Goal: Transaction & Acquisition: Purchase product/service

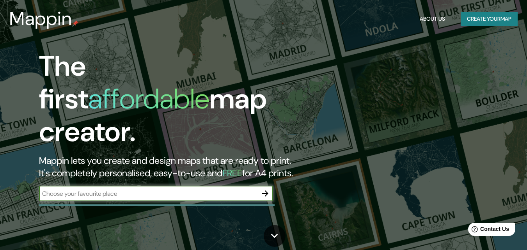
click at [473, 21] on button "Create your map" at bounding box center [489, 19] width 57 height 14
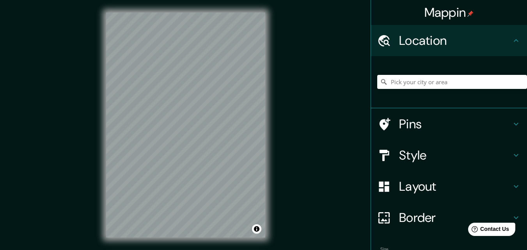
drag, startPoint x: 300, startPoint y: 173, endPoint x: 329, endPoint y: 141, distance: 44.2
click at [329, 140] on div "Mappin Location Pins Style Layout Border Choose a border. Hint : you can make l…" at bounding box center [263, 131] width 527 height 263
click at [392, 0] on html "Mappin Location Pins Style Layout Border Choose a border. Hint : you can make l…" at bounding box center [263, 125] width 527 height 250
click at [354, 0] on html "Mappin Location Pins Style Layout Border Choose a border. Hint : you can make l…" at bounding box center [263, 125] width 527 height 250
click at [331, 97] on div "Mappin Location Pins Style Layout Border Choose a border. Hint : you can make l…" at bounding box center [263, 131] width 527 height 263
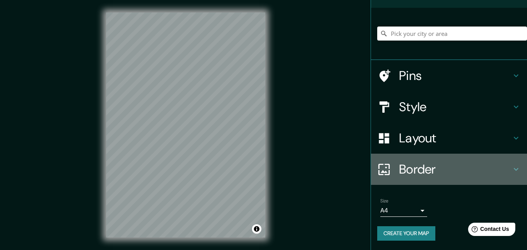
click at [442, 166] on h4 "Border" at bounding box center [455, 170] width 112 height 16
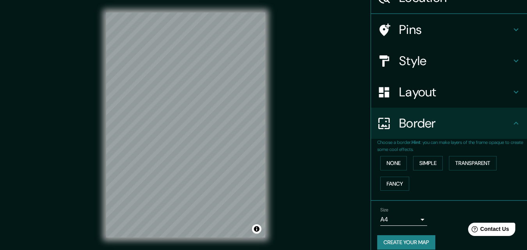
scroll to position [48, 0]
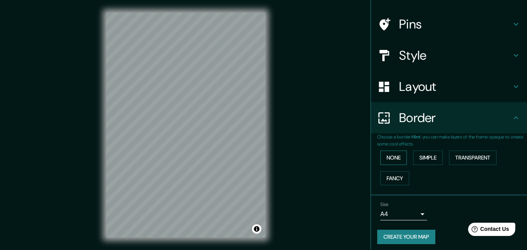
click at [389, 156] on button "None" at bounding box center [394, 158] width 27 height 14
click at [413, 157] on button "Simple" at bounding box center [428, 158] width 30 height 14
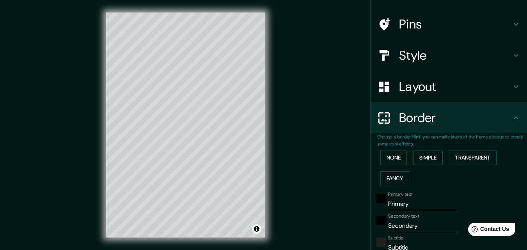
click at [387, 185] on div "None Simple Transparent Fancy" at bounding box center [453, 168] width 150 height 41
click at [387, 178] on button "Fancy" at bounding box center [395, 178] width 29 height 14
click at [468, 158] on button "Transparent" at bounding box center [473, 158] width 48 height 14
click at [396, 160] on button "None" at bounding box center [394, 158] width 27 height 14
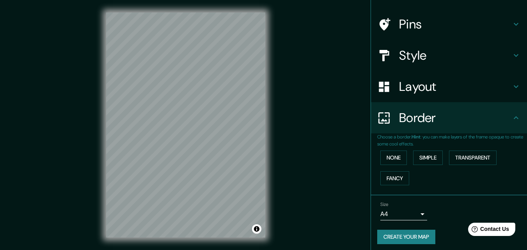
scroll to position [52, 0]
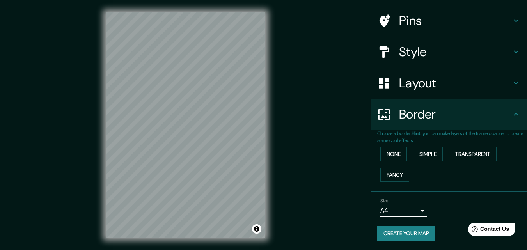
click at [413, 208] on body "Mappin Location Pins Style Layout Border Choose a border. Hint : you can make l…" at bounding box center [263, 125] width 527 height 250
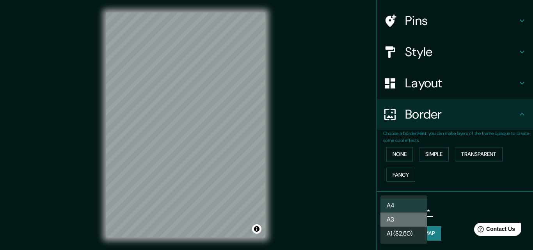
click at [408, 220] on li "A3" at bounding box center [404, 220] width 47 height 14
type input "a4"
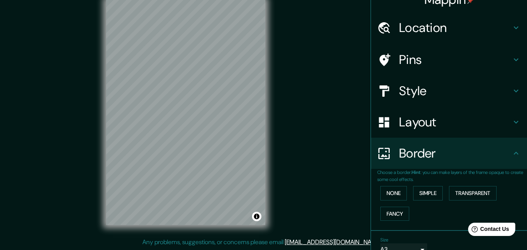
scroll to position [0, 0]
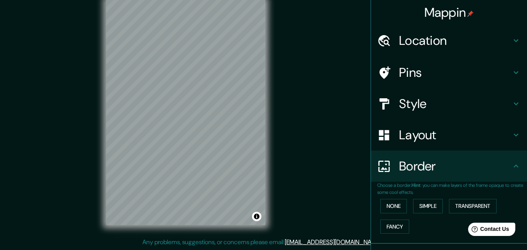
click at [418, 132] on h4 "Layout" at bounding box center [455, 135] width 112 height 16
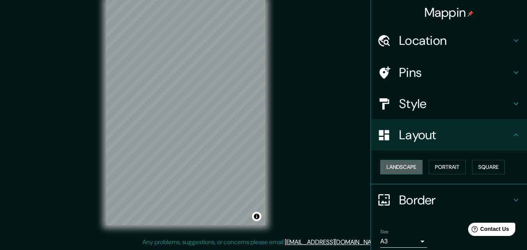
click at [396, 167] on button "Landscape" at bounding box center [402, 167] width 42 height 14
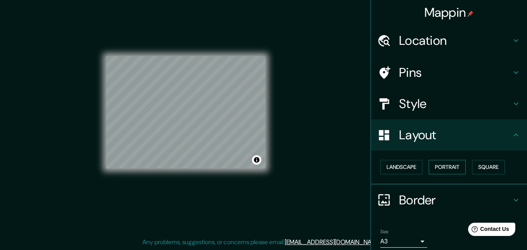
click at [438, 167] on button "Portrait" at bounding box center [447, 167] width 37 height 14
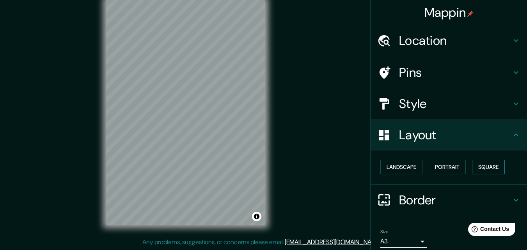
click at [472, 161] on button "Square" at bounding box center [488, 167] width 33 height 14
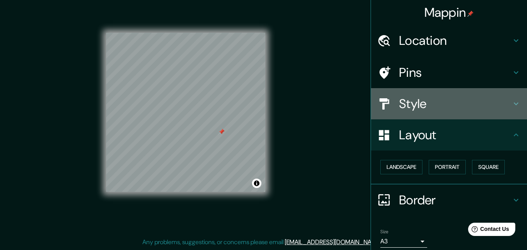
click at [490, 102] on h4 "Style" at bounding box center [455, 104] width 112 height 16
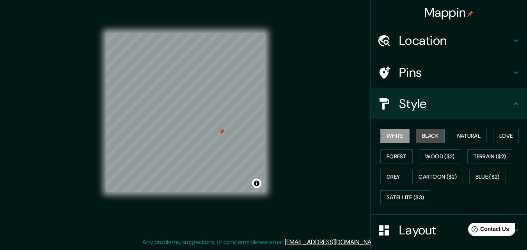
click at [429, 139] on button "Black" at bounding box center [430, 136] width 29 height 14
click at [220, 132] on div at bounding box center [222, 132] width 6 height 6
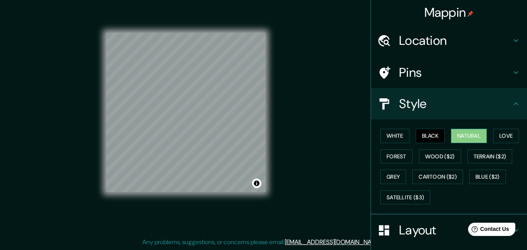
click at [478, 132] on button "Natural" at bounding box center [469, 136] width 36 height 14
click at [503, 143] on button "Love" at bounding box center [506, 136] width 26 height 14
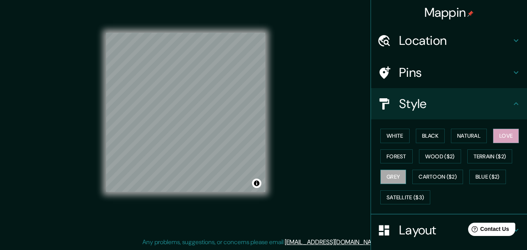
click at [394, 175] on button "Grey" at bounding box center [394, 177] width 26 height 14
click at [394, 157] on button "Forest" at bounding box center [397, 157] width 32 height 14
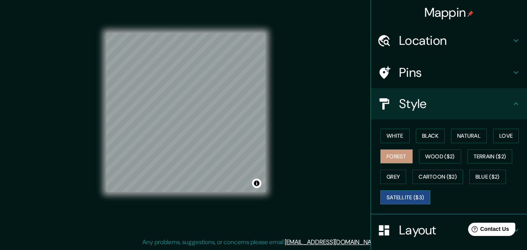
click at [397, 202] on button "Satellite ($3)" at bounding box center [406, 198] width 50 height 14
click at [479, 173] on button "Blue ($2)" at bounding box center [488, 177] width 37 height 14
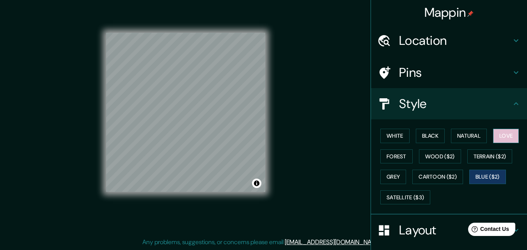
click at [497, 140] on button "Love" at bounding box center [506, 136] width 26 height 14
click at [479, 141] on button "Natural" at bounding box center [469, 136] width 36 height 14
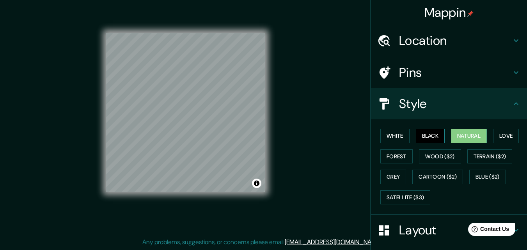
click at [419, 136] on button "Black" at bounding box center [430, 136] width 29 height 14
click at [390, 137] on button "White" at bounding box center [395, 136] width 29 height 14
click at [467, 134] on button "Natural" at bounding box center [469, 136] width 36 height 14
click at [393, 139] on button "White" at bounding box center [395, 136] width 29 height 14
click at [459, 134] on button "Natural" at bounding box center [469, 136] width 36 height 14
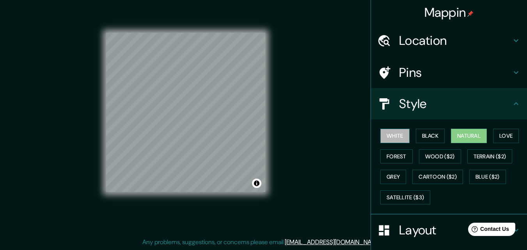
click at [397, 132] on button "White" at bounding box center [395, 136] width 29 height 14
click at [463, 133] on button "Natural" at bounding box center [469, 136] width 36 height 14
click at [393, 130] on button "White" at bounding box center [395, 136] width 29 height 14
click at [452, 133] on button "Natural" at bounding box center [469, 136] width 36 height 14
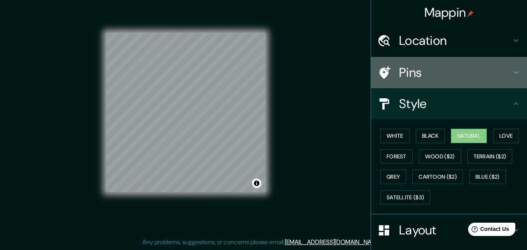
click at [497, 73] on h4 "Pins" at bounding box center [455, 73] width 112 height 16
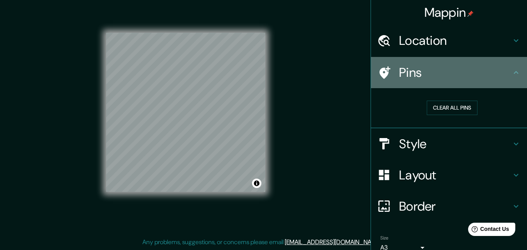
click at [497, 73] on h4 "Pins" at bounding box center [455, 73] width 112 height 16
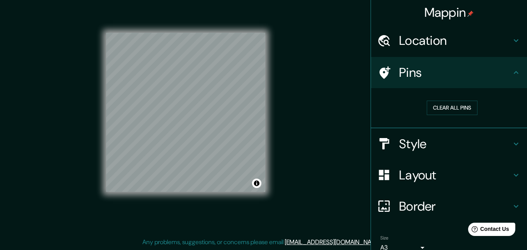
click at [512, 38] on icon at bounding box center [516, 40] width 9 height 9
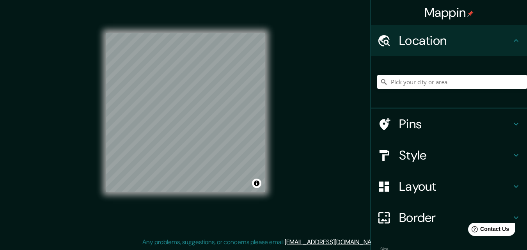
click at [512, 38] on icon at bounding box center [516, 40] width 9 height 9
click at [512, 45] on icon at bounding box center [516, 40] width 9 height 9
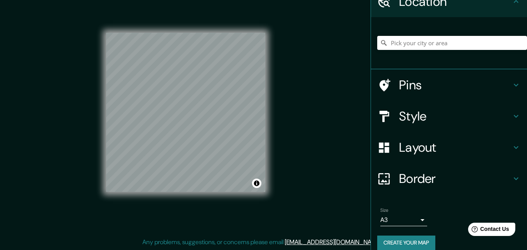
scroll to position [48, 0]
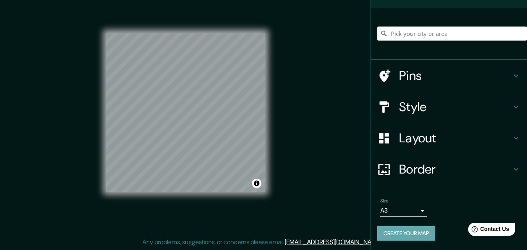
click at [417, 234] on button "Create your map" at bounding box center [407, 233] width 58 height 14
drag, startPoint x: 306, startPoint y: 63, endPoint x: 356, endPoint y: 142, distance: 93.8
click at [356, 142] on div "Mappin Location Pins Style Layout Border Choose a border. Hint : you can make l…" at bounding box center [263, 119] width 527 height 263
click at [341, 156] on div "Mappin Location Pins Style Layout Border Choose a border. Hint : you can make l…" at bounding box center [263, 119] width 527 height 263
click at [394, 231] on button "Create your map" at bounding box center [407, 233] width 58 height 14
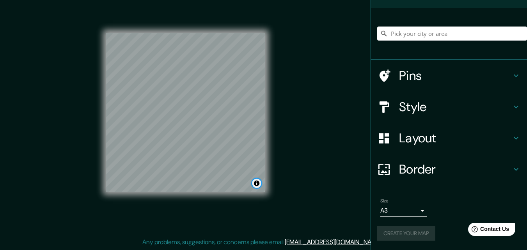
click at [258, 183] on button "Toggle attribution" at bounding box center [256, 183] width 9 height 9
click at [424, 236] on button "Create your map" at bounding box center [407, 233] width 58 height 14
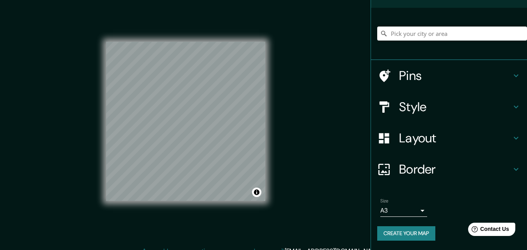
scroll to position [2, 0]
